Goal: Check status: Check status

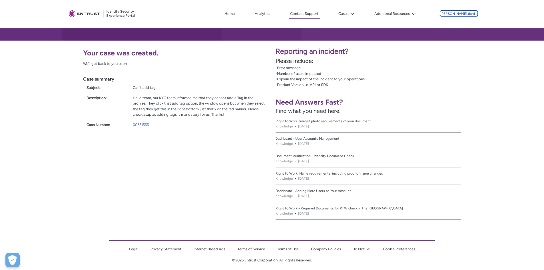
click at [453, 14] on p "[PERSON_NAME].dardoumas 1" at bounding box center [459, 14] width 37 height 4
click at [348, 14] on button "Cases" at bounding box center [346, 13] width 19 height 9
click at [356, 28] on link "My Open Cases" at bounding box center [362, 27] width 50 height 12
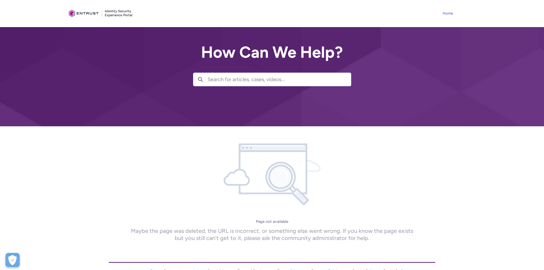
click at [449, 14] on link "Home" at bounding box center [448, 13] width 13 height 9
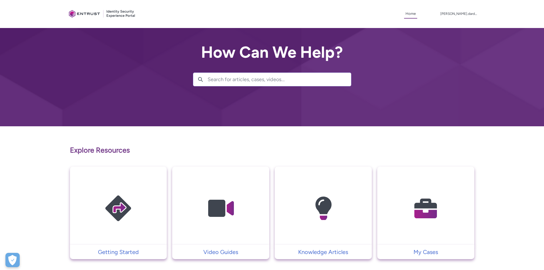
click at [417, 200] on img at bounding box center [426, 208] width 54 height 61
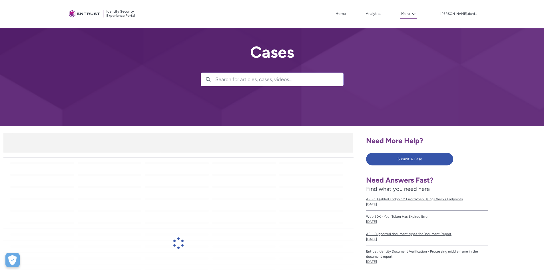
scroll to position [57, 0]
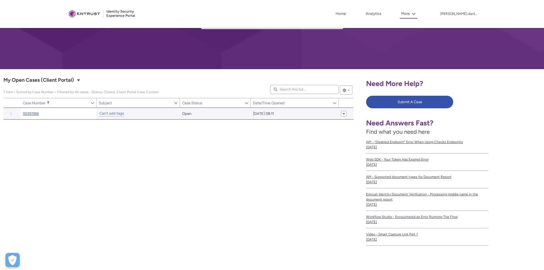
click at [30, 115] on link "00351566" at bounding box center [31, 114] width 16 height 6
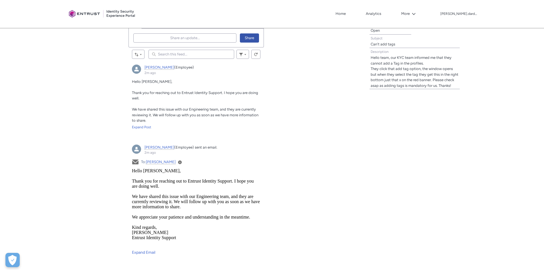
scroll to position [193, 0]
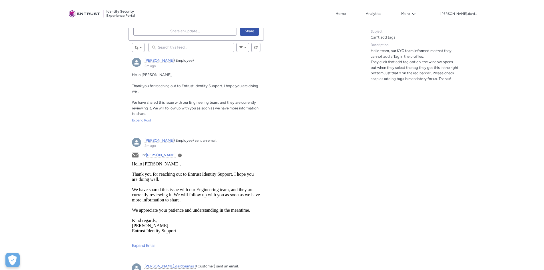
click at [148, 122] on div "Expand Post" at bounding box center [196, 120] width 129 height 5
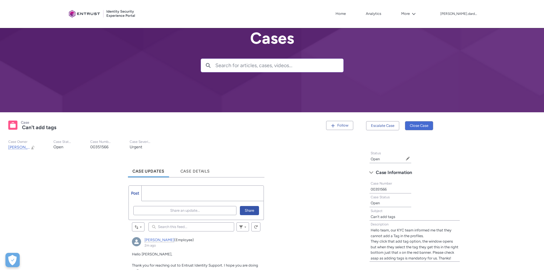
scroll to position [0, 0]
